Goal: Task Accomplishment & Management: Manage account settings

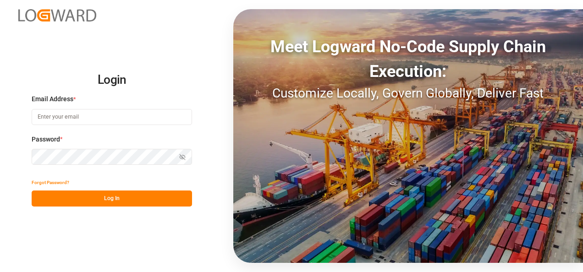
type input "[PERSON_NAME][EMAIL_ADDRESS][PERSON_NAME][DOMAIN_NAME]"
click at [150, 194] on button "Log In" at bounding box center [112, 199] width 160 height 16
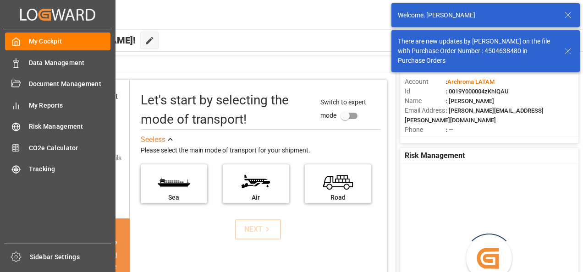
click at [38, 63] on span "Data Management" at bounding box center [70, 63] width 82 height 10
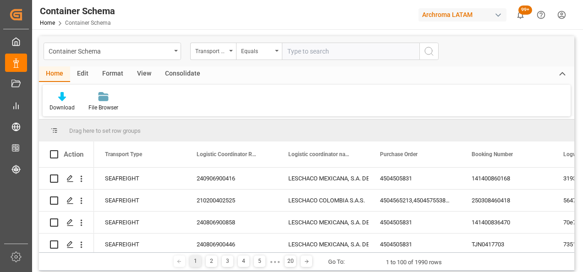
click at [171, 54] on div "Container Schema" at bounding box center [113, 51] width 138 height 17
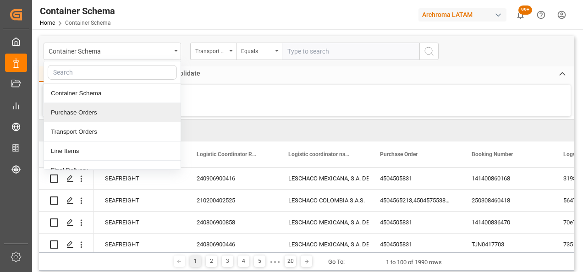
click at [91, 118] on div "Purchase Orders" at bounding box center [112, 112] width 137 height 19
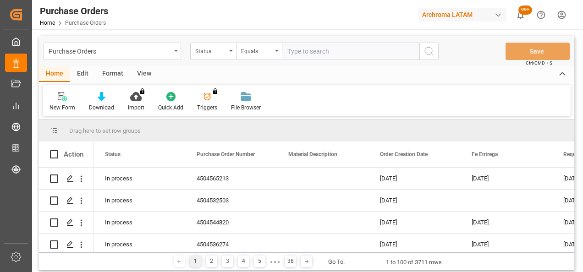
click at [232, 51] on icon "open menu" at bounding box center [231, 51] width 4 height 2
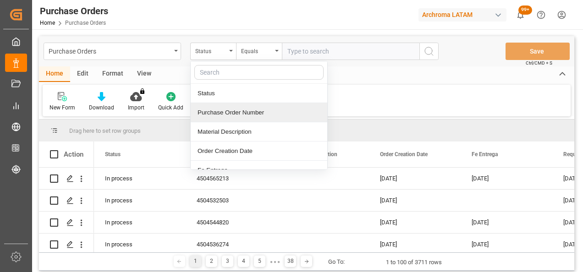
click at [228, 111] on div "Purchase Order Number" at bounding box center [259, 112] width 137 height 19
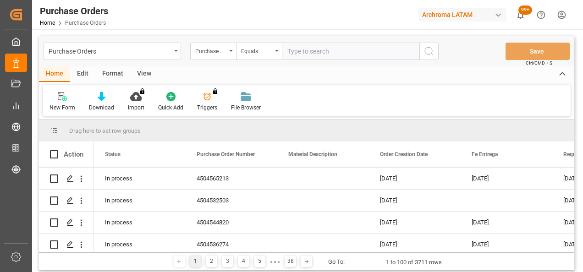
click at [341, 56] on input "text" at bounding box center [351, 51] width 138 height 17
paste input "4504664673"
type input "4504664673"
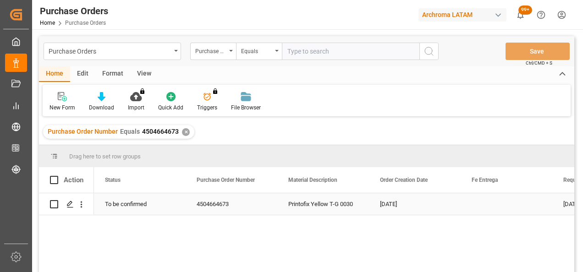
click at [75, 205] on div "Press SPACE to select this row." at bounding box center [70, 204] width 14 height 17
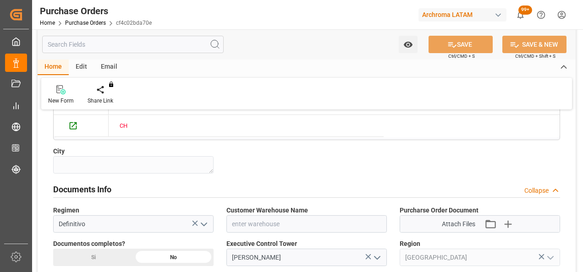
scroll to position [642, 0]
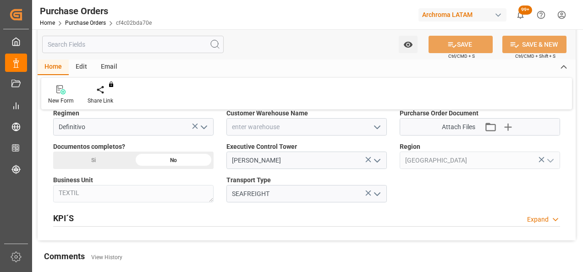
click at [376, 127] on icon "open menu" at bounding box center [377, 127] width 11 height 11
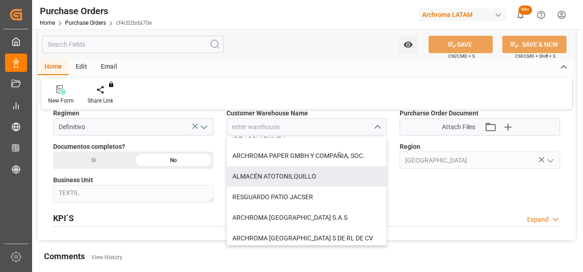
scroll to position [46, 0]
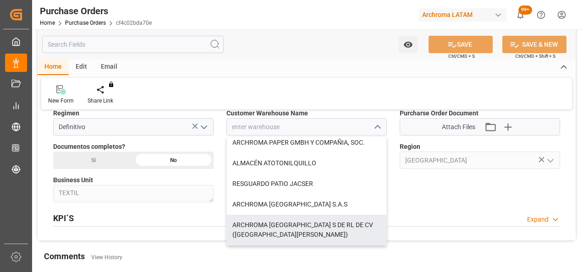
click at [339, 226] on div "ARCHROMA [GEOGRAPHIC_DATA] S DE RL DE CV ([GEOGRAPHIC_DATA][PERSON_NAME])" at bounding box center [307, 230] width 160 height 30
type input "ARCHROMA [GEOGRAPHIC_DATA] S DE RL DE CV ([GEOGRAPHIC_DATA][PERSON_NAME])"
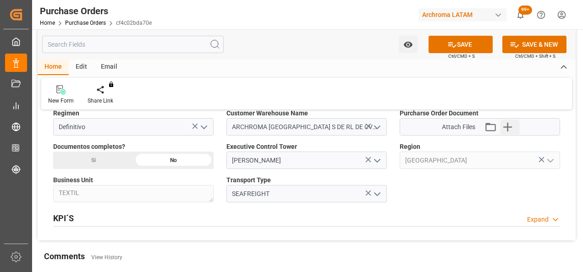
click at [511, 123] on icon "button" at bounding box center [508, 127] width 15 height 15
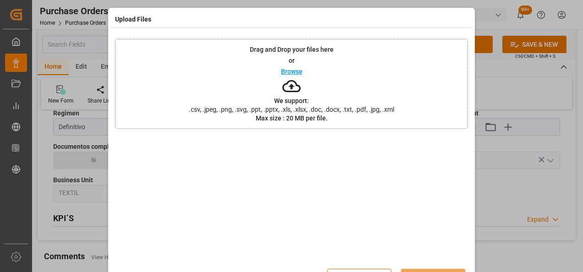
click at [225, 65] on div "Drag and Drop your files here or Browse We support: .csv, .jpeg, .png, .svg, .p…" at bounding box center [291, 84] width 353 height 90
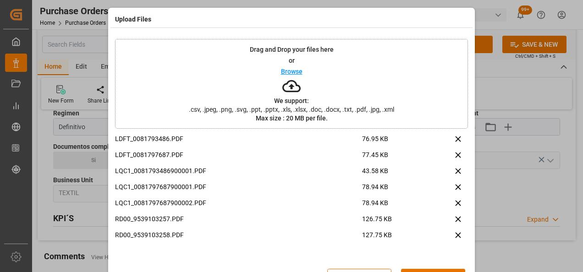
scroll to position [30, 0]
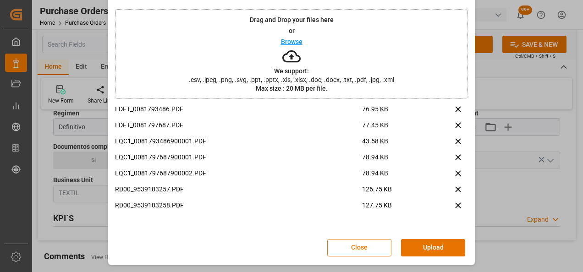
click at [440, 248] on button "Upload" at bounding box center [433, 247] width 64 height 17
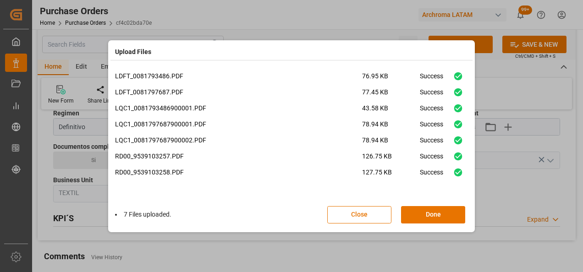
click at [442, 212] on button "Done" at bounding box center [433, 214] width 64 height 17
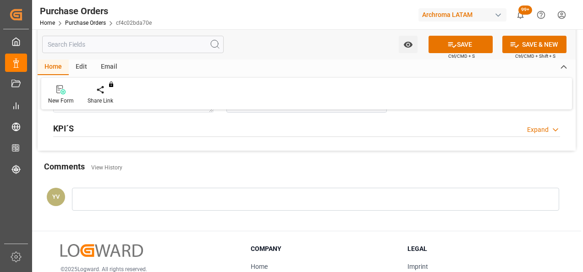
scroll to position [733, 0]
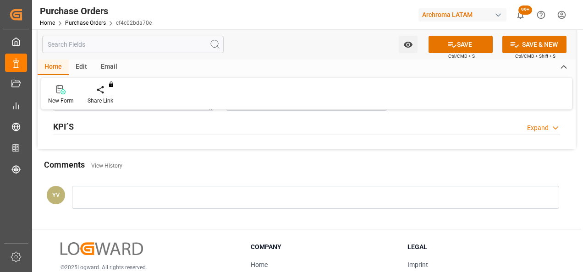
click at [161, 203] on div at bounding box center [315, 197] width 487 height 23
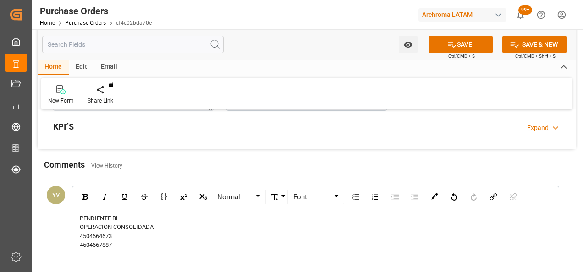
scroll to position [871, 0]
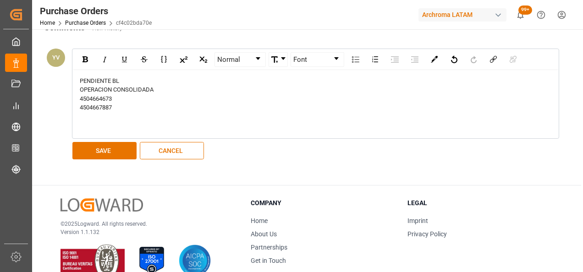
click at [126, 146] on button "SAVE" at bounding box center [104, 150] width 64 height 17
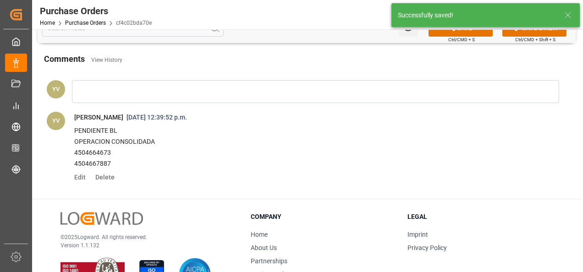
scroll to position [825, 0]
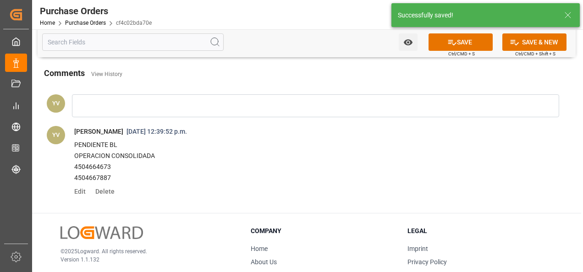
click at [412, 40] on icon "open menu" at bounding box center [407, 42] width 9 height 6
click at [361, 64] on span "Start Watching" at bounding box center [369, 63] width 83 height 10
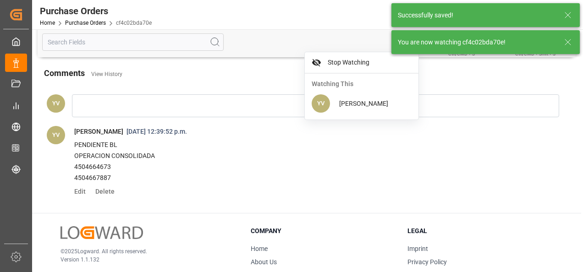
click at [566, 42] on icon at bounding box center [567, 42] width 11 height 11
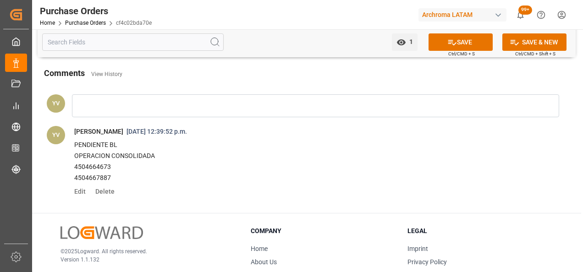
click at [462, 41] on button "SAVE" at bounding box center [461, 41] width 64 height 17
